Goal: Task Accomplishment & Management: Manage account settings

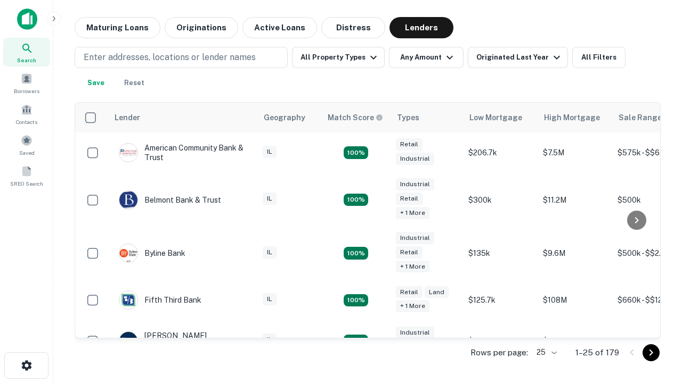
click at [651, 353] on icon "Go to next page" at bounding box center [650, 353] width 13 height 13
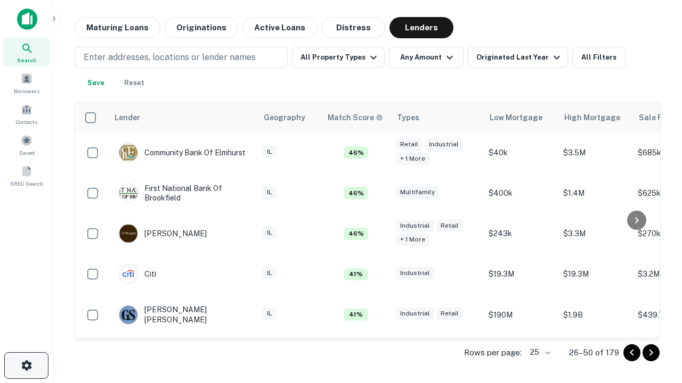
click at [26, 366] on icon "button" at bounding box center [26, 365] width 13 height 13
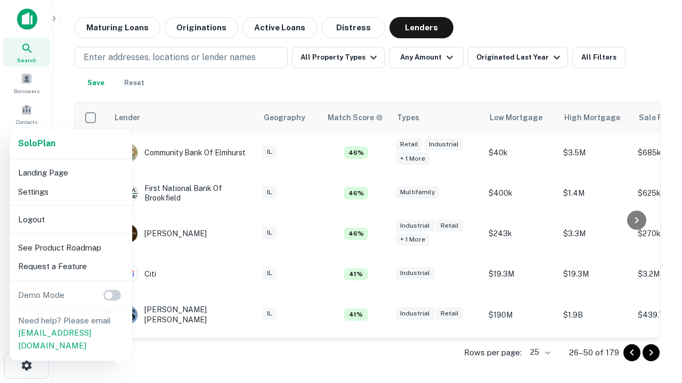
click at [70, 219] on li "Logout" at bounding box center [71, 219] width 114 height 19
